Goal: Task Accomplishment & Management: Manage account settings

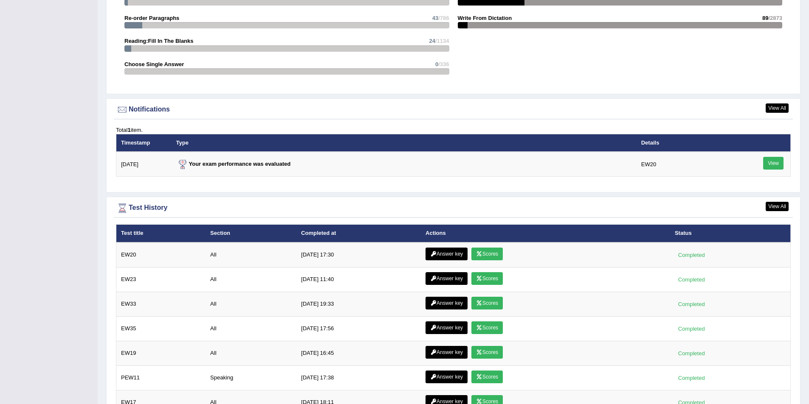
scroll to position [1017, 0]
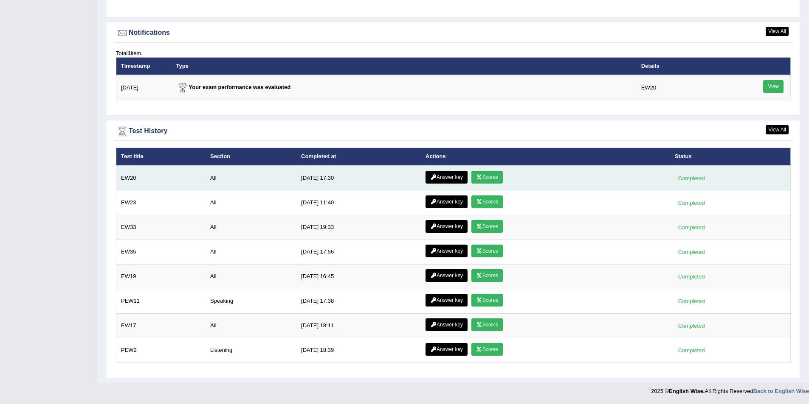
click at [495, 178] on link "Scores" at bounding box center [486, 177] width 31 height 13
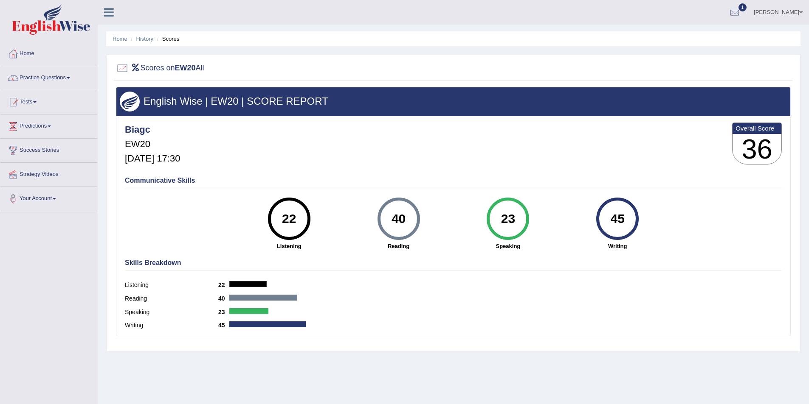
click at [782, 14] on link "[PERSON_NAME]" at bounding box center [778, 11] width 62 height 22
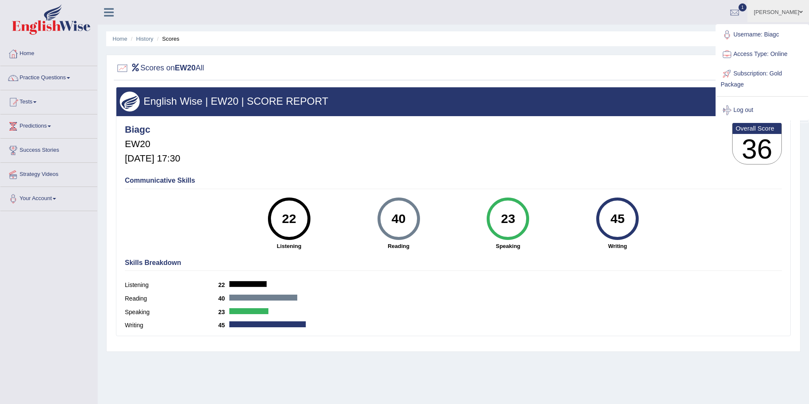
click at [748, 110] on link "Log out" at bounding box center [762, 111] width 92 height 20
